Goal: Find contact information: Find contact information

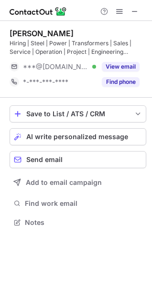
scroll to position [216, 152]
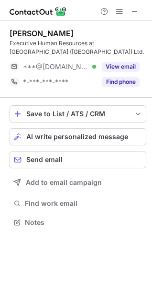
scroll to position [216, 152]
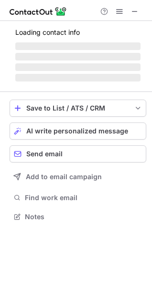
scroll to position [216, 152]
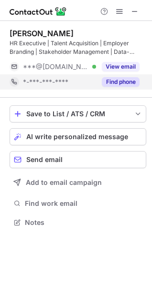
click at [113, 82] on button "Find phone" at bounding box center [121, 82] width 38 height 10
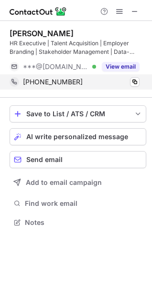
click at [93, 83] on div "+916264649600" at bounding box center [81, 82] width 116 height 9
click at [134, 84] on span at bounding box center [135, 82] width 8 height 8
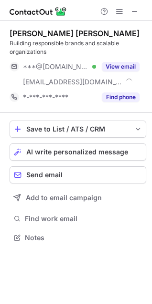
scroll to position [231, 152]
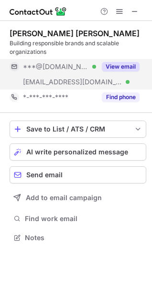
click at [127, 66] on button "View email" at bounding box center [121, 67] width 38 height 10
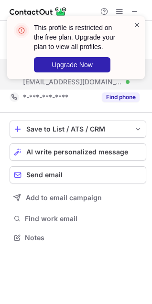
click at [135, 25] on span at bounding box center [137, 25] width 8 height 10
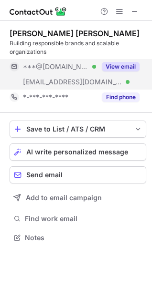
click at [136, 12] on div "This profile is restricted on the free plan. Upgrade your plan to view all prof…" at bounding box center [76, 16] width 153 height 19
click at [136, 12] on span at bounding box center [135, 12] width 8 height 8
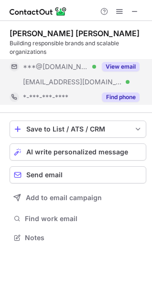
click at [121, 97] on button "Find phone" at bounding box center [121, 97] width 38 height 10
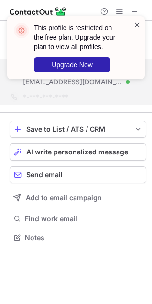
click at [138, 27] on span at bounding box center [137, 25] width 8 height 10
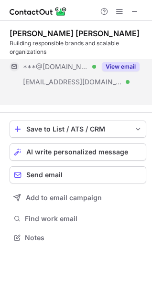
scroll to position [216, 152]
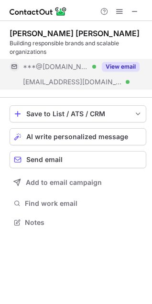
click at [133, 10] on div "This profile is restricted on the free plan. Upgrade your plan to view all prof…" at bounding box center [76, 52] width 153 height 90
click at [133, 10] on span at bounding box center [135, 12] width 8 height 8
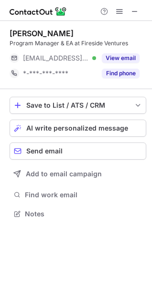
scroll to position [207, 152]
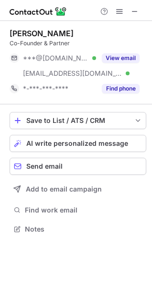
scroll to position [223, 152]
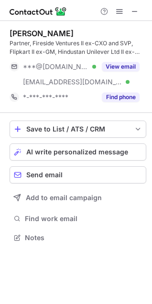
scroll to position [231, 152]
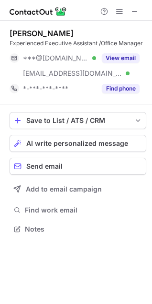
scroll to position [223, 152]
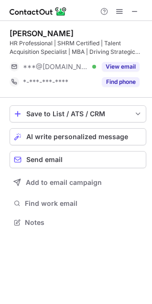
scroll to position [216, 152]
click at [121, 85] on button "Find phone" at bounding box center [121, 82] width 38 height 10
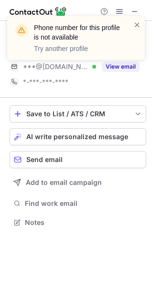
click at [134, 23] on span at bounding box center [137, 25] width 8 height 10
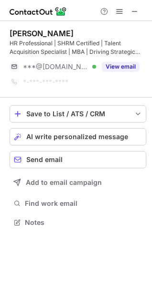
click at [135, 10] on div "Phone number for this profile is not available Try another profile" at bounding box center [76, 42] width 153 height 71
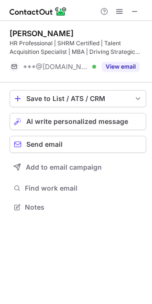
scroll to position [201, 152]
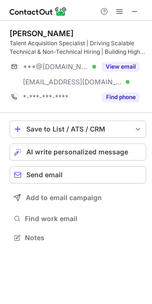
scroll to position [231, 152]
click at [128, 97] on button "Find phone" at bounding box center [121, 97] width 38 height 10
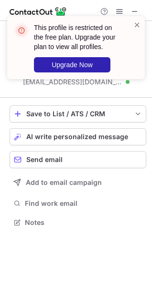
scroll to position [216, 152]
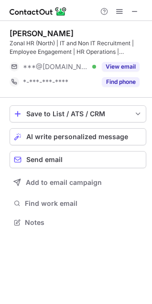
scroll to position [216, 152]
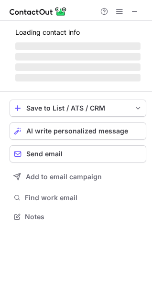
scroll to position [216, 152]
